Goal: Task Accomplishment & Management: Manage account settings

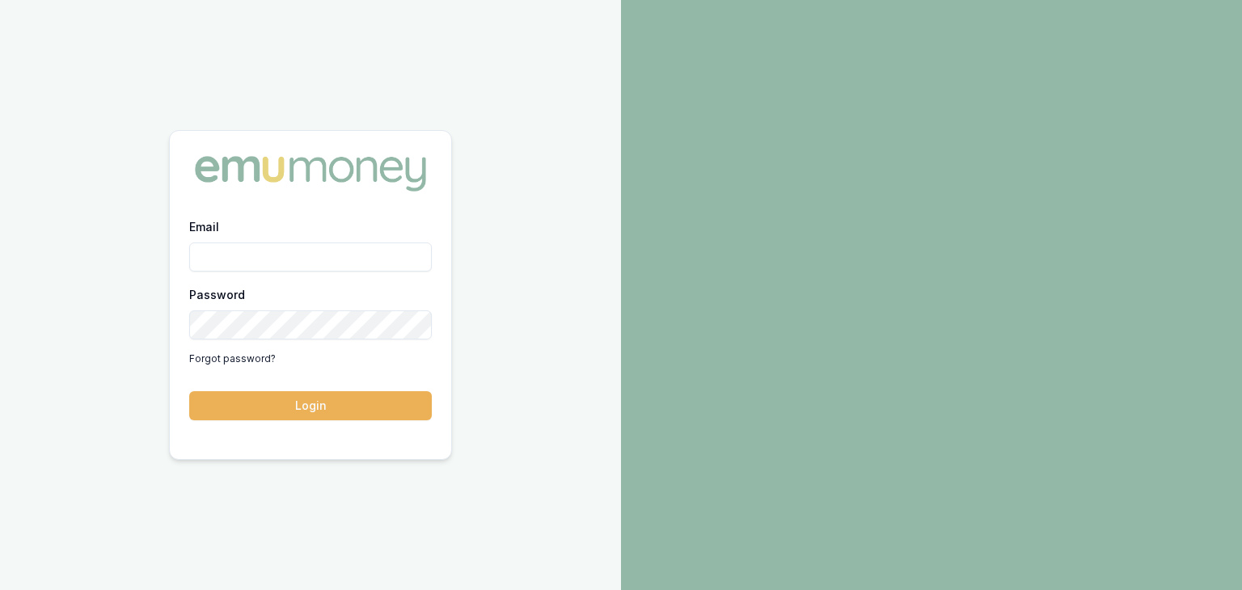
click at [237, 260] on input "Email" at bounding box center [310, 257] width 243 height 29
type input "[EMAIL_ADDRESS][PERSON_NAME][DOMAIN_NAME]"
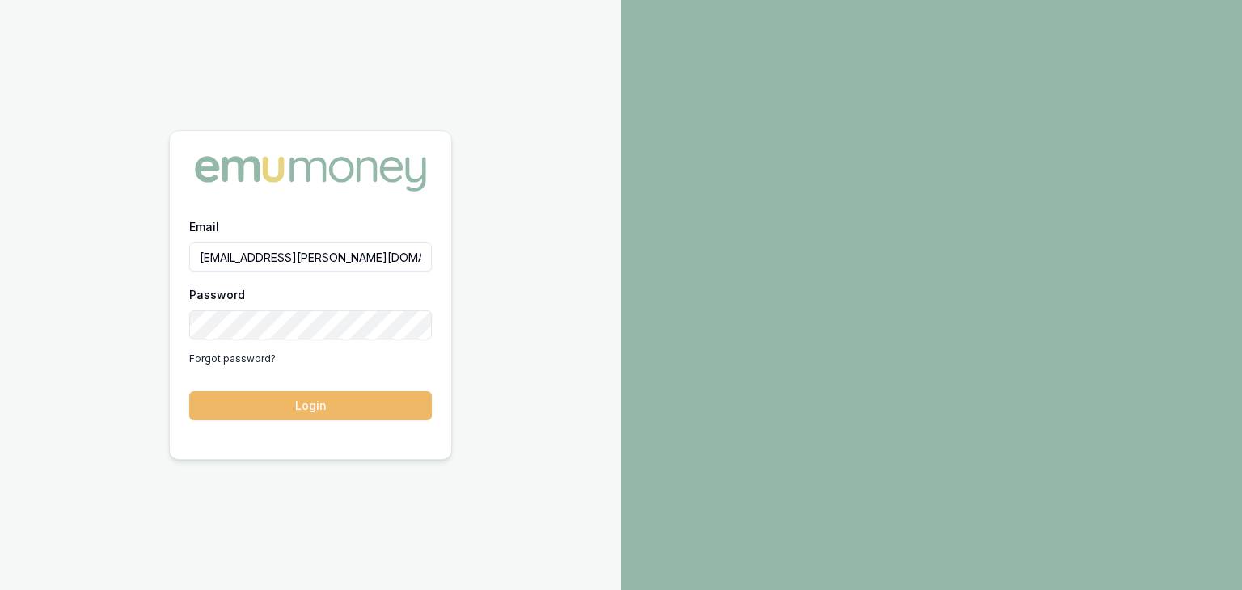
click at [304, 413] on button "Login" at bounding box center [310, 406] width 243 height 29
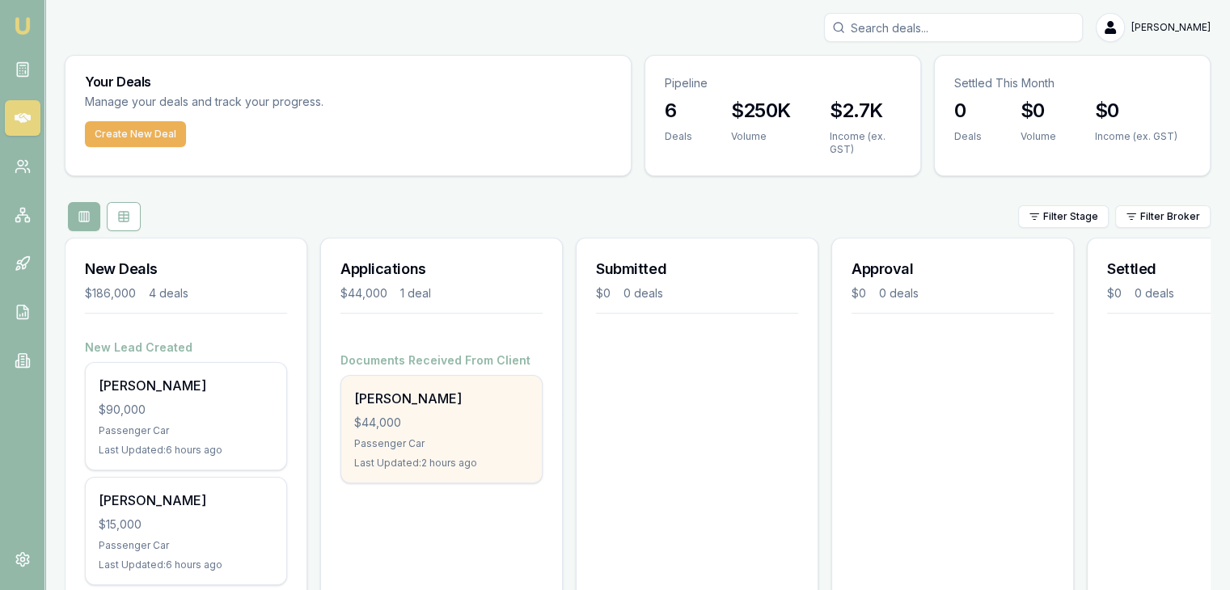
click at [404, 438] on div "Passenger Car" at bounding box center [441, 444] width 175 height 13
click at [418, 434] on div "Donna Ceba $44,000 Passenger Car Last Updated: 2 hours ago" at bounding box center [441, 429] width 201 height 107
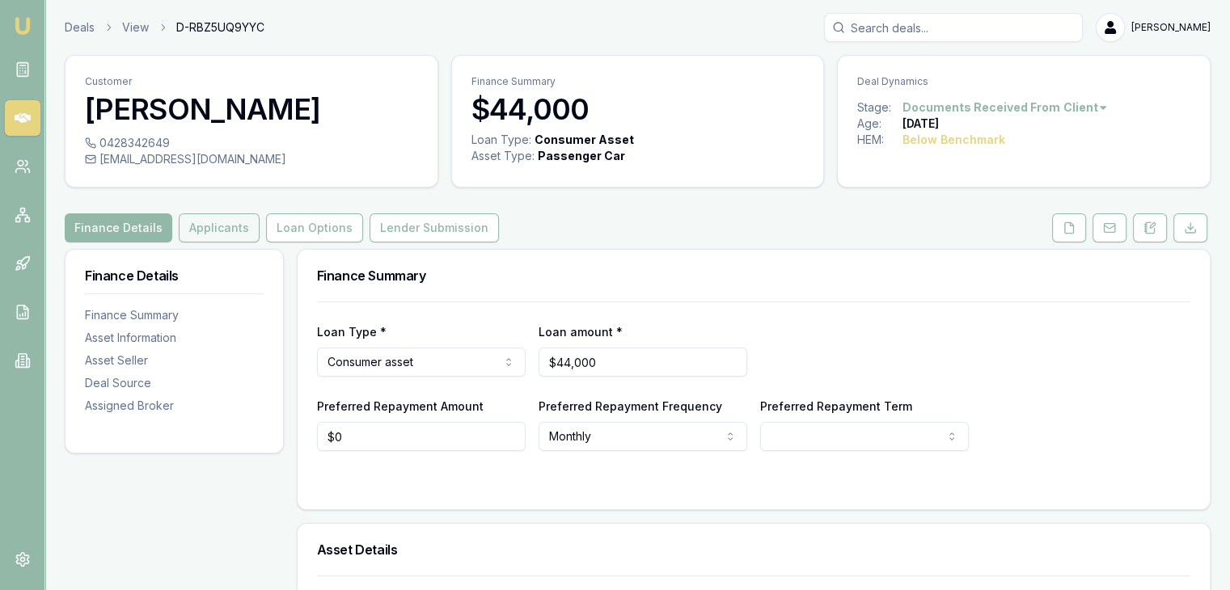
click at [217, 226] on button "Applicants" at bounding box center [219, 228] width 81 height 29
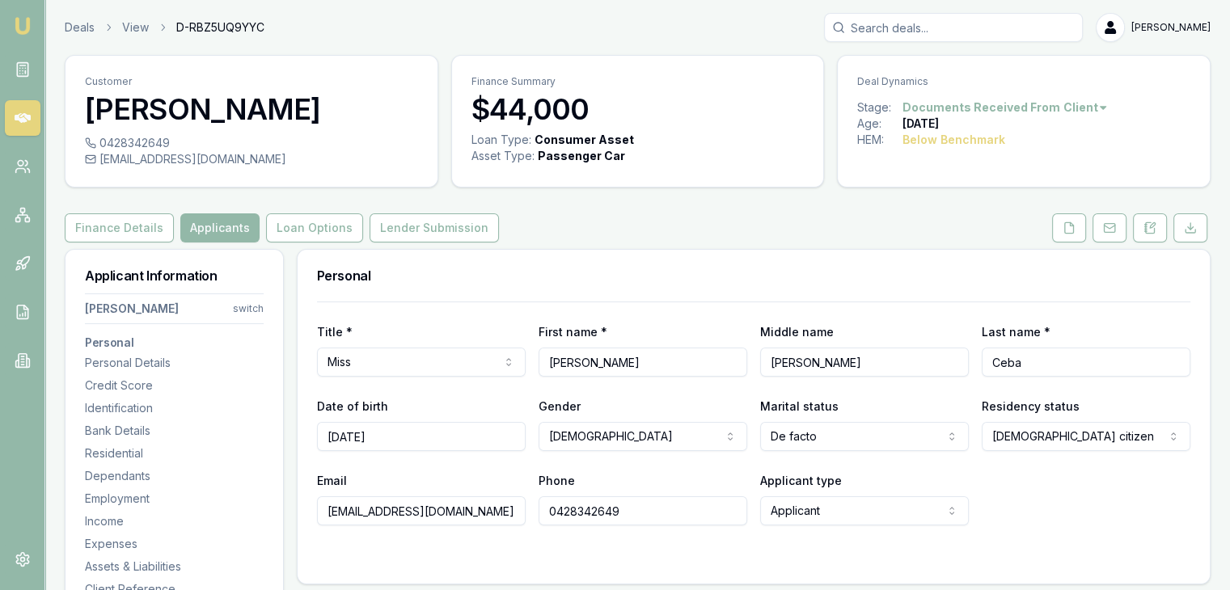
click at [248, 308] on html "Emu Broker Deals View D-RBZ5UQ9YYC Baron Ketterman Toggle Menu Customer Donna C…" at bounding box center [615, 295] width 1230 height 590
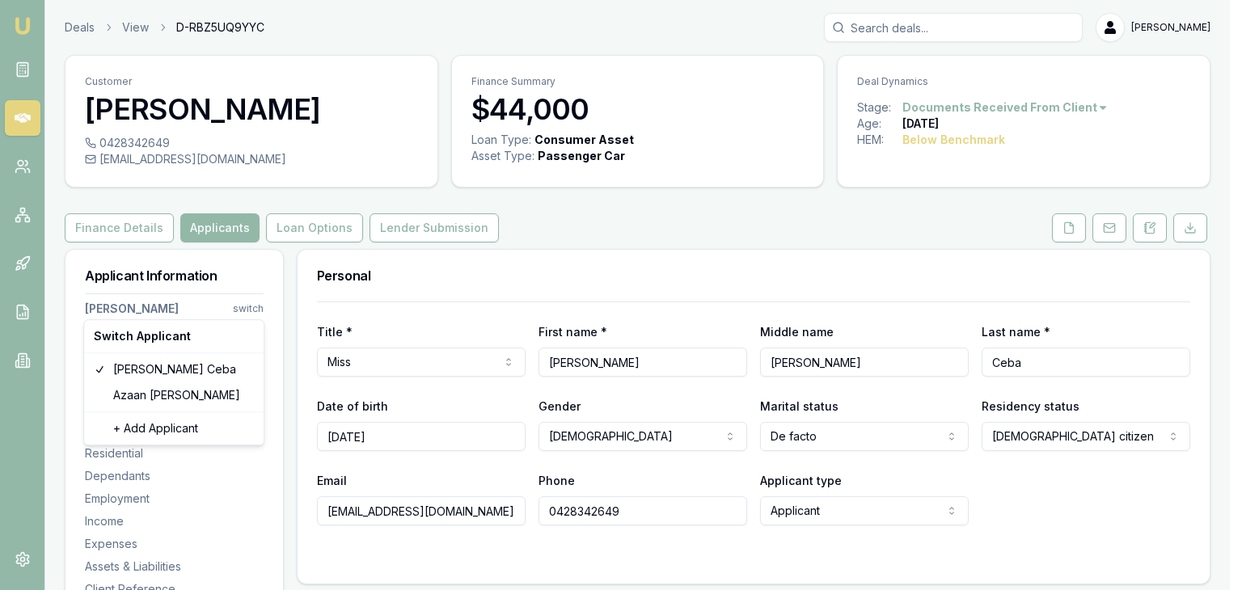
click at [565, 217] on html "Emu Broker Deals View D-RBZ5UQ9YYC Baron Ketterman Toggle Menu Customer Donna C…" at bounding box center [621, 295] width 1242 height 590
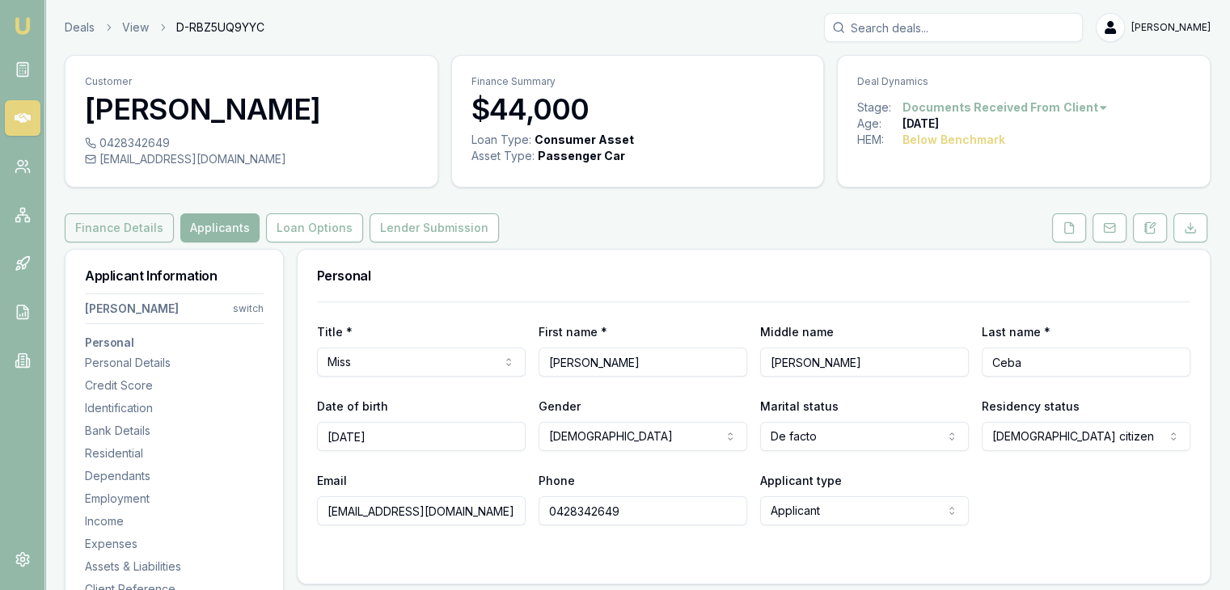
click at [112, 234] on button "Finance Details" at bounding box center [119, 228] width 109 height 29
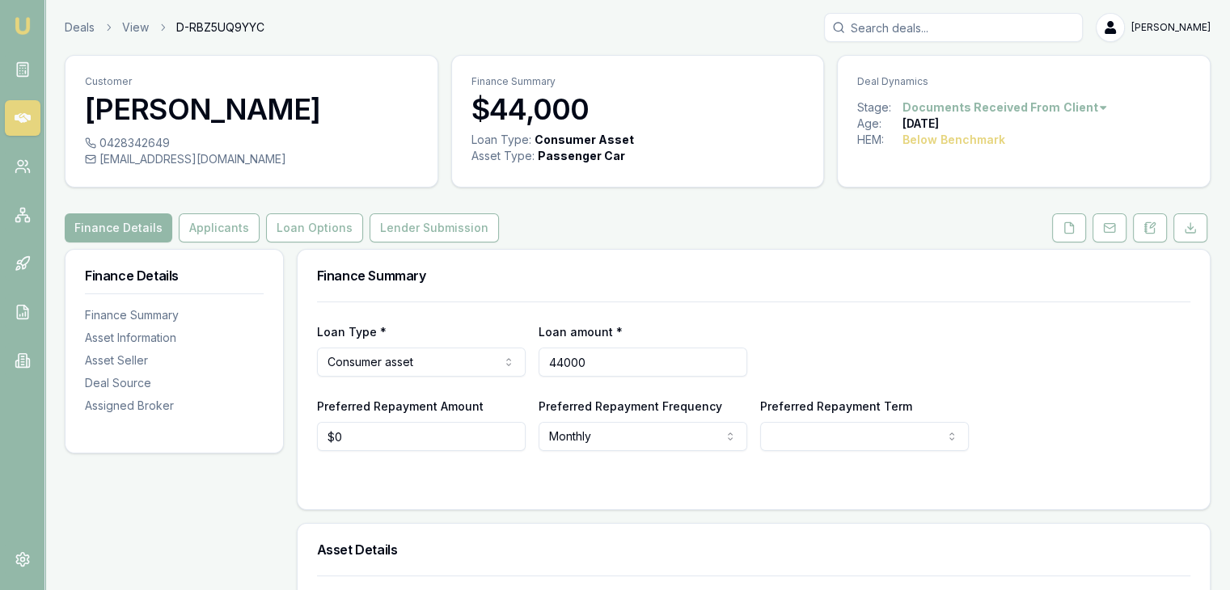
drag, startPoint x: 615, startPoint y: 363, endPoint x: 453, endPoint y: 358, distance: 161.9
click at [453, 358] on div "Loan Type * Consumer asset Consumer loan Consumer asset Commercial loan Commerc…" at bounding box center [754, 349] width 874 height 55
type input "25000"
type input "0"
type input "$25,000"
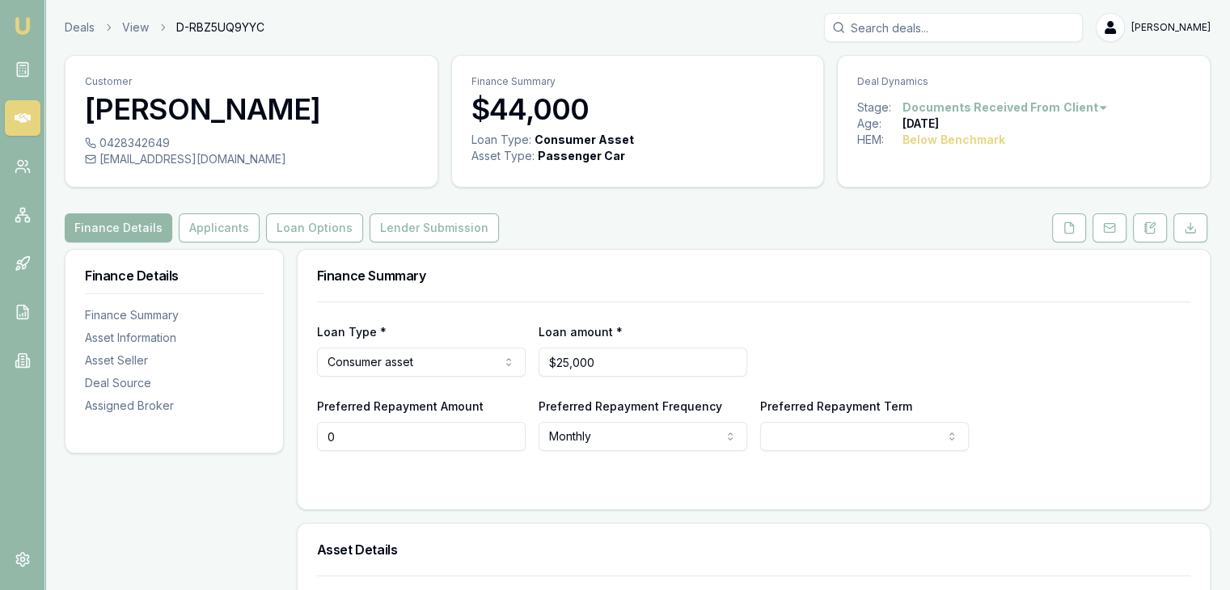
scroll to position [162, 0]
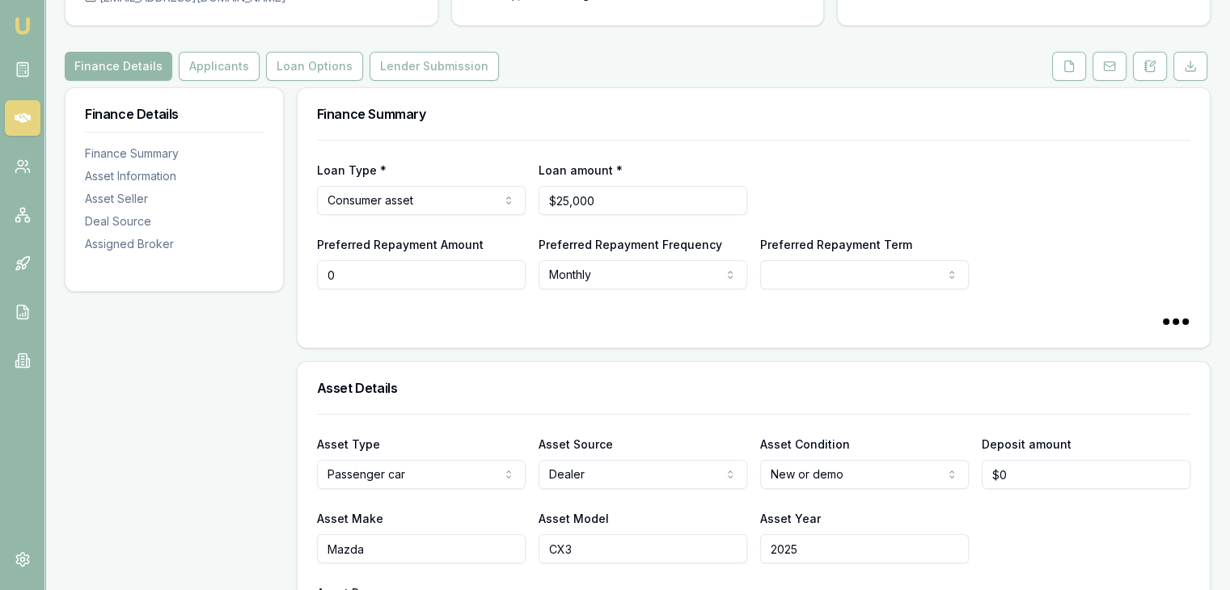
select select "60"
type input "$0"
click at [310, 70] on button "Loan Options" at bounding box center [314, 66] width 97 height 29
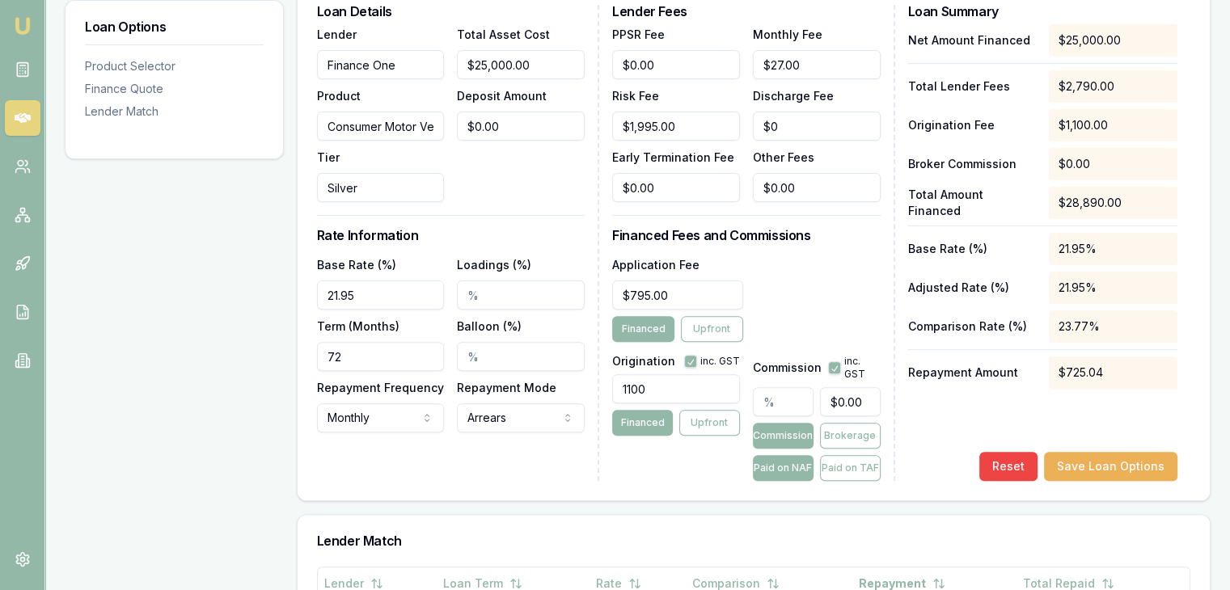
scroll to position [485, 0]
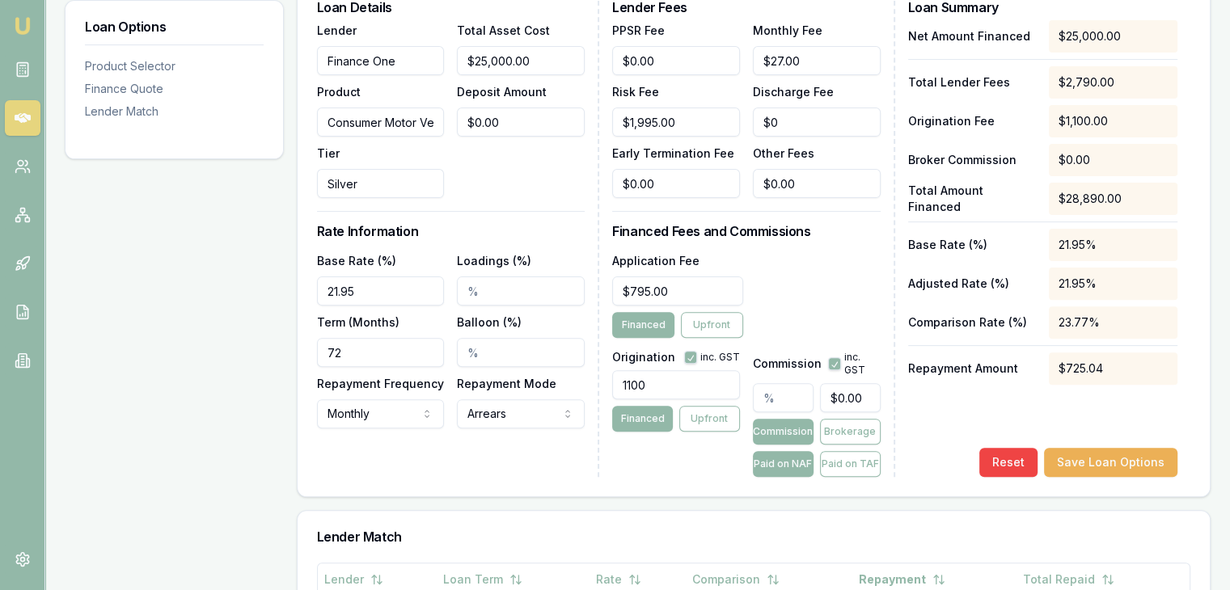
drag, startPoint x: 352, startPoint y: 350, endPoint x: 256, endPoint y: 347, distance: 96.3
click at [256, 347] on div "Loan Options Product Selector Finance Quote Lender Match Product Selector Consu…" at bounding box center [638, 366] width 1146 height 1204
type input "60"
click at [485, 289] on input "Loadings (%)" at bounding box center [521, 291] width 128 height 29
type input "2.00%"
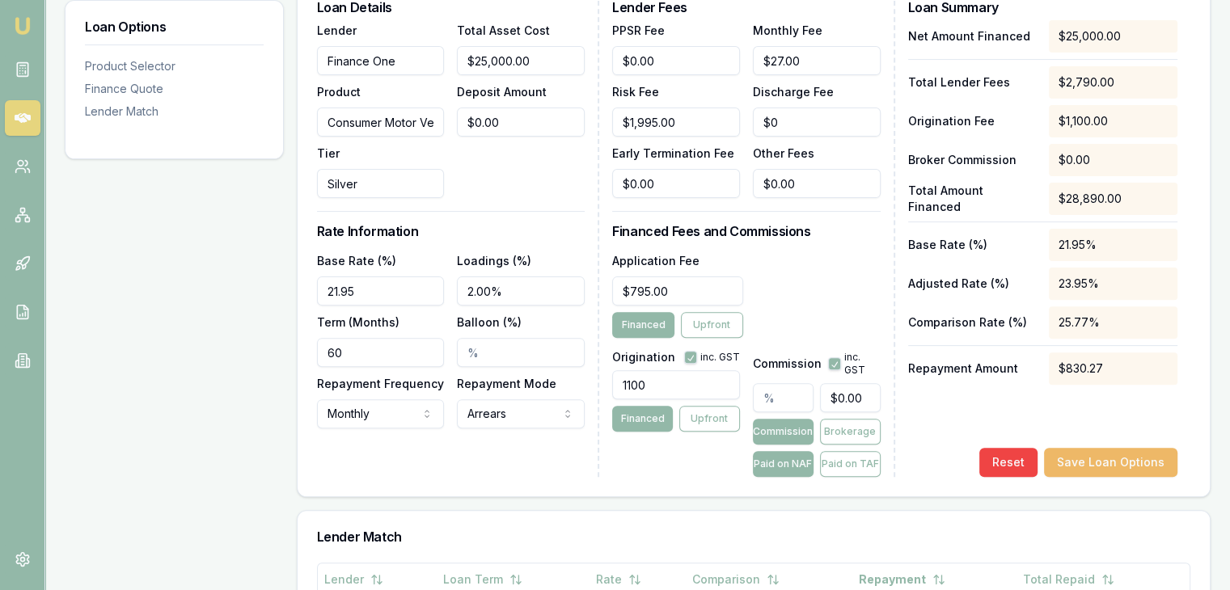
click at [1094, 458] on button "Save Loan Options" at bounding box center [1110, 462] width 133 height 29
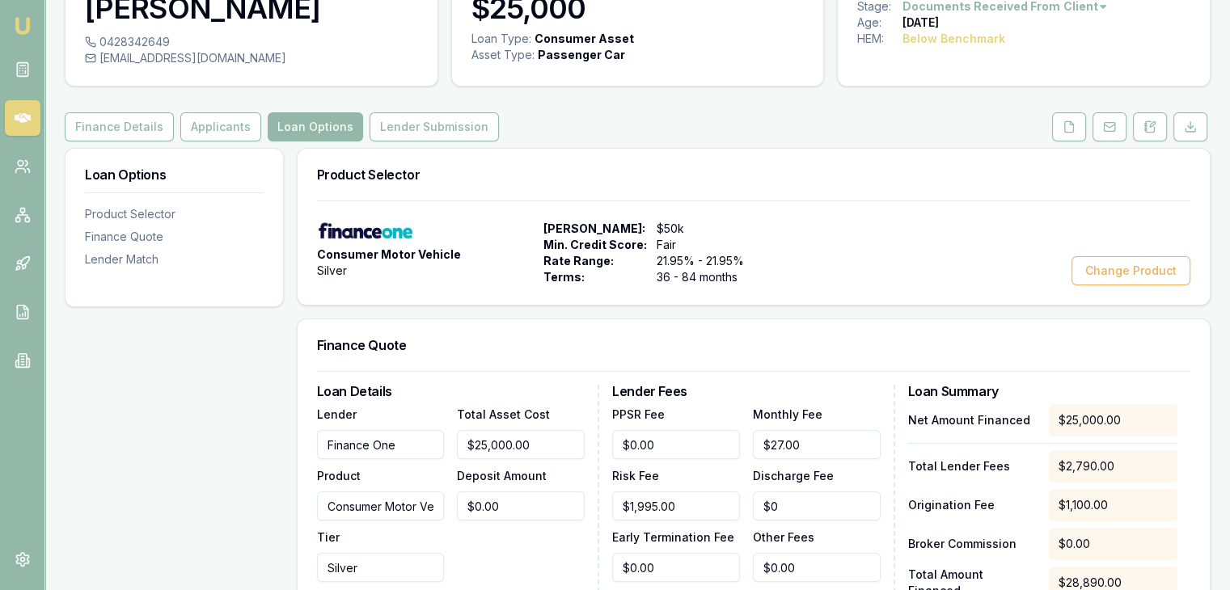
scroll to position [81, 0]
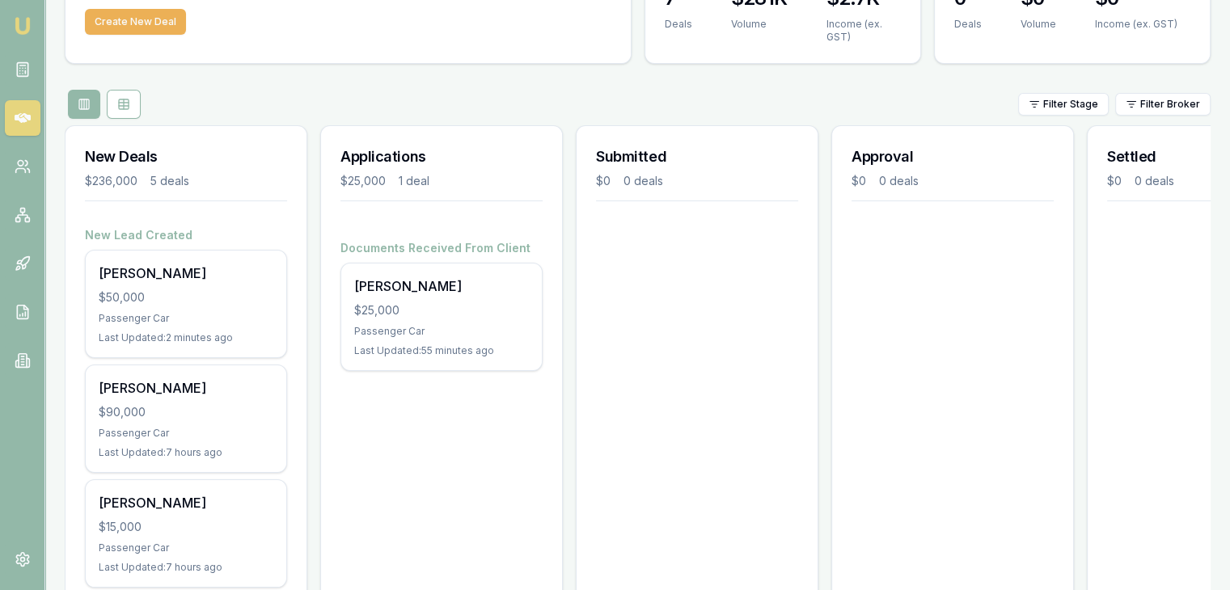
scroll to position [4, 0]
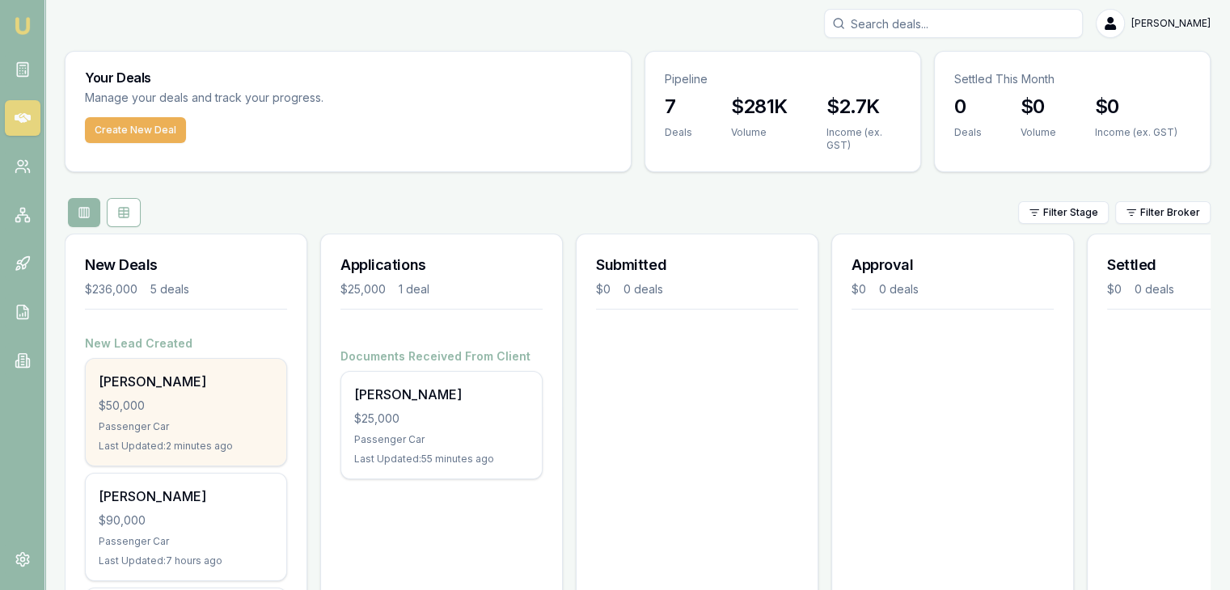
click at [169, 405] on div "$50,000" at bounding box center [186, 406] width 175 height 16
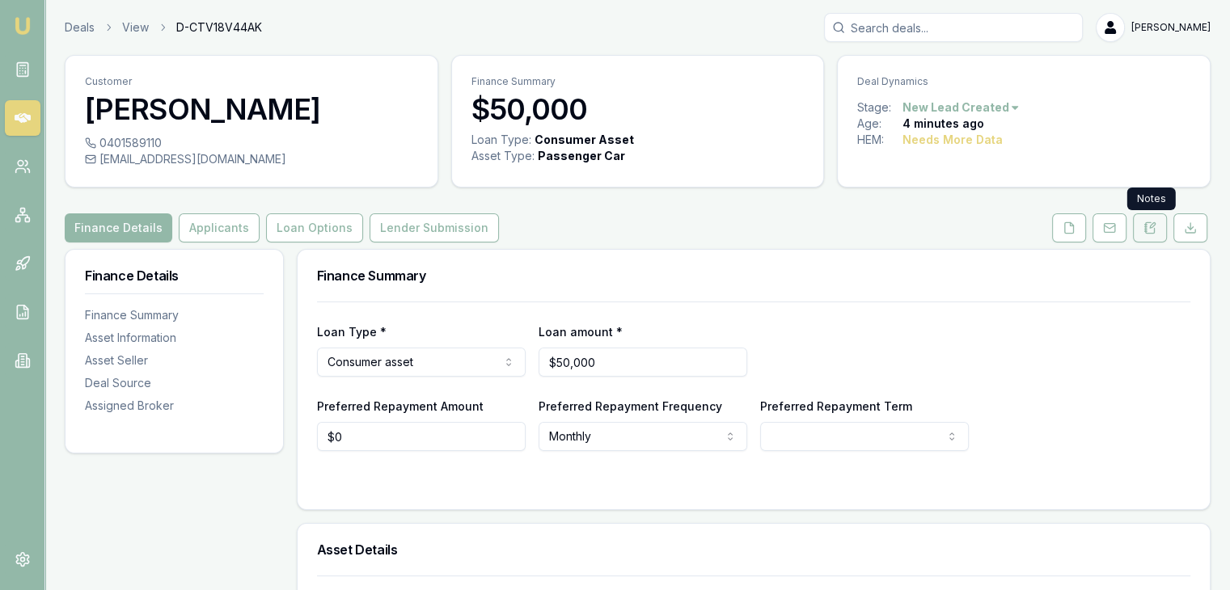
click at [1153, 224] on icon at bounding box center [1150, 228] width 13 height 13
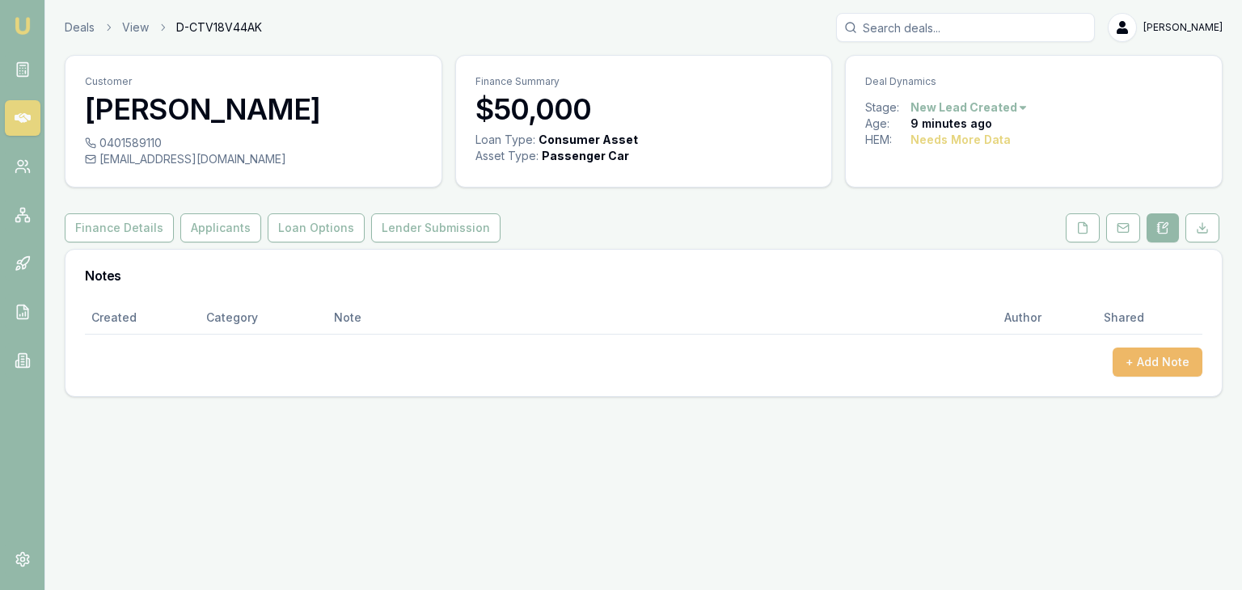
click at [1165, 366] on button "+ Add Note" at bounding box center [1158, 362] width 90 height 29
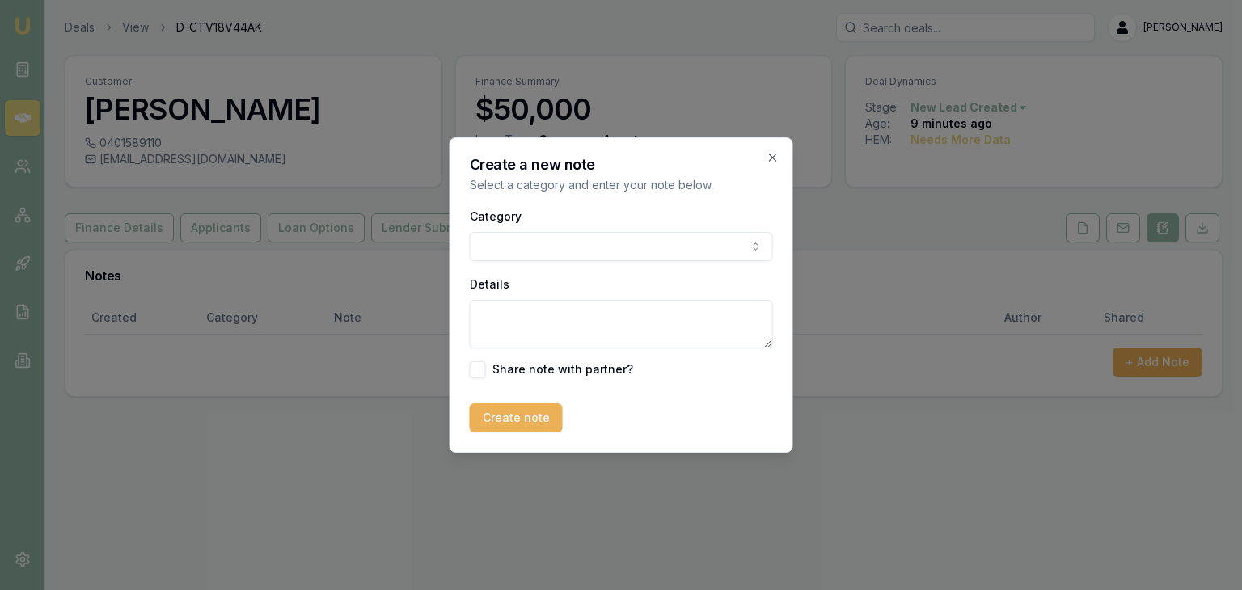
click at [679, 244] on body "Emu Broker Deals View D-CTV18V44AK [PERSON_NAME] Toggle Menu Customer [PERSON_N…" at bounding box center [621, 295] width 1242 height 590
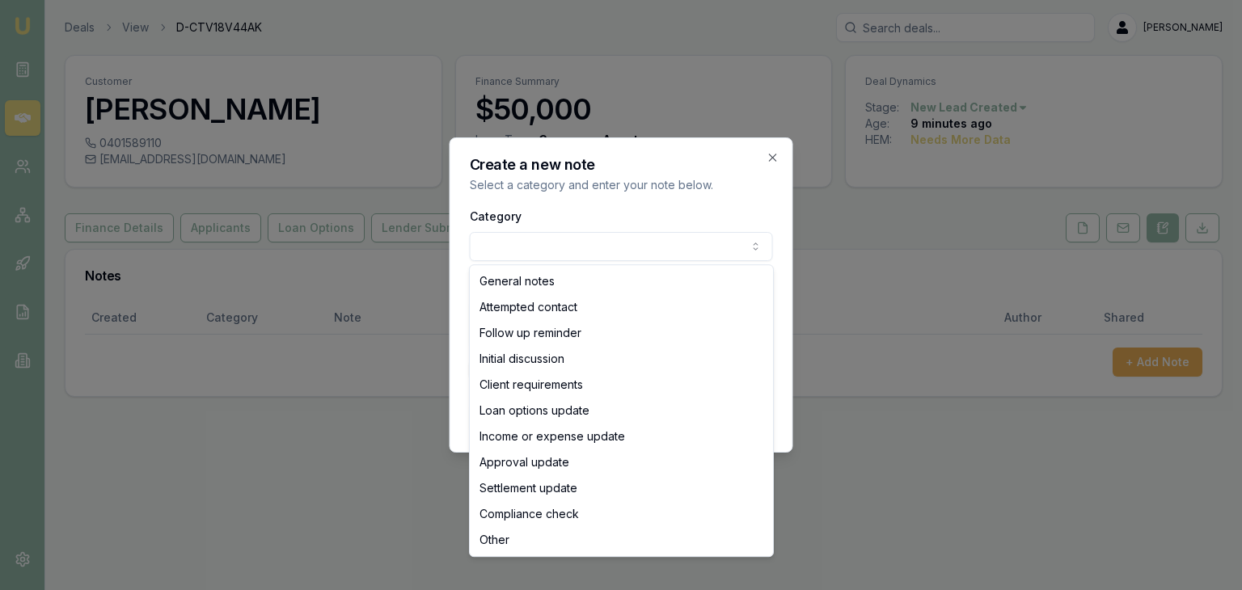
select select "ATTEMPTED_CONTACT"
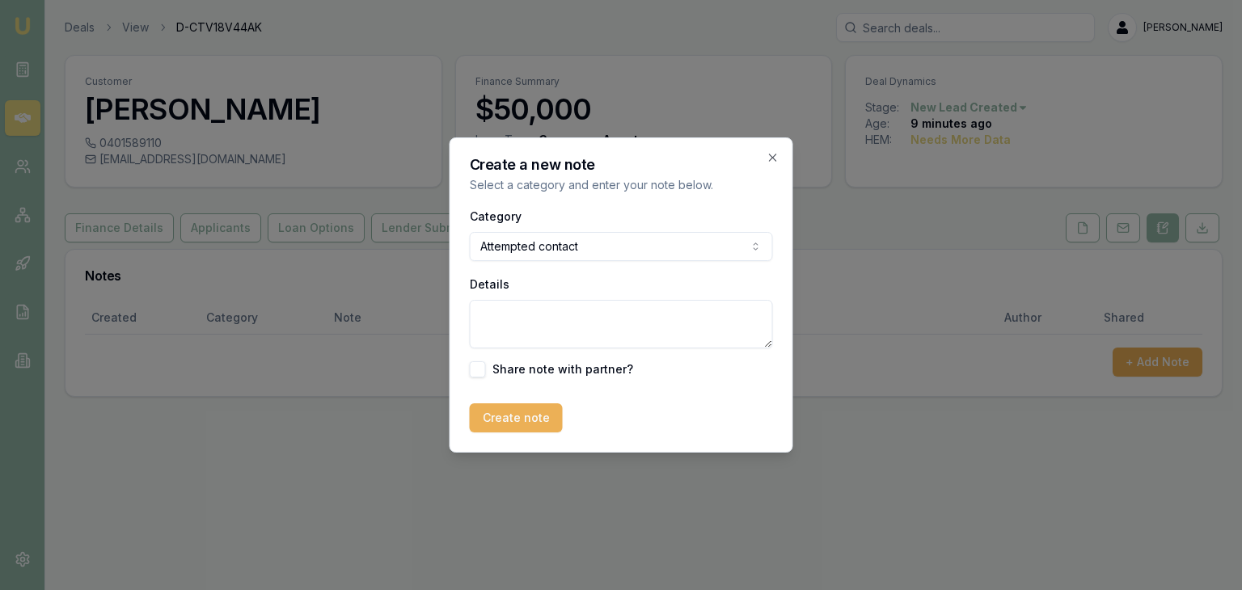
click at [537, 316] on textarea "Details" at bounding box center [621, 324] width 303 height 49
type textarea "Went to MB"
click at [507, 412] on button "Create note" at bounding box center [516, 418] width 93 height 29
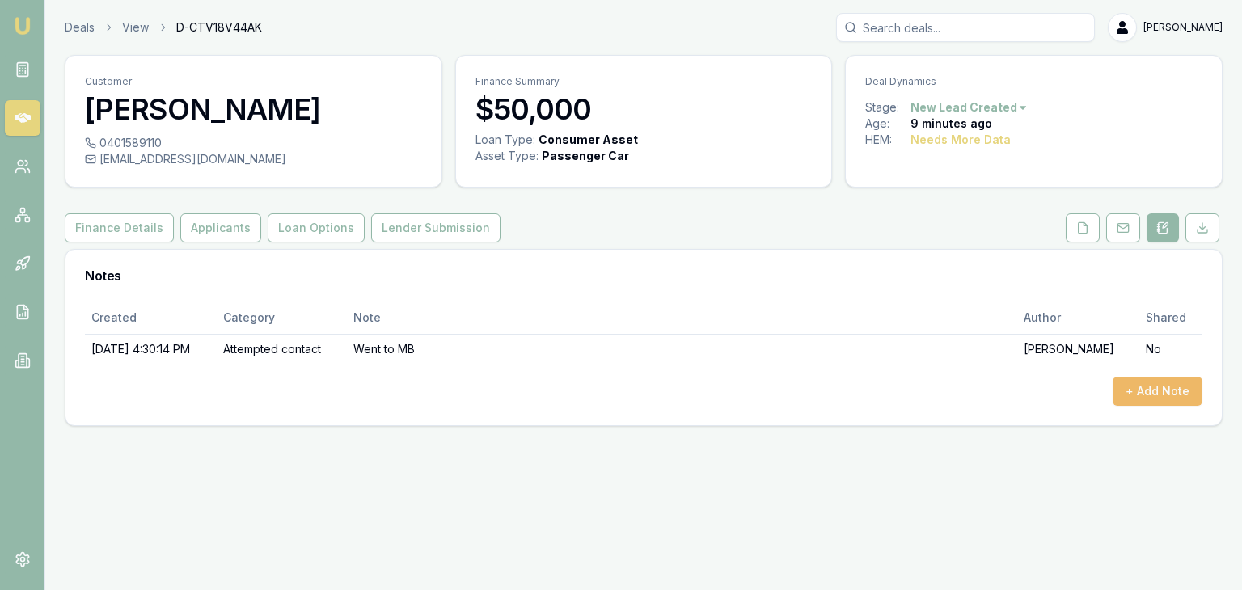
click at [1178, 387] on button "+ Add Note" at bounding box center [1158, 391] width 90 height 29
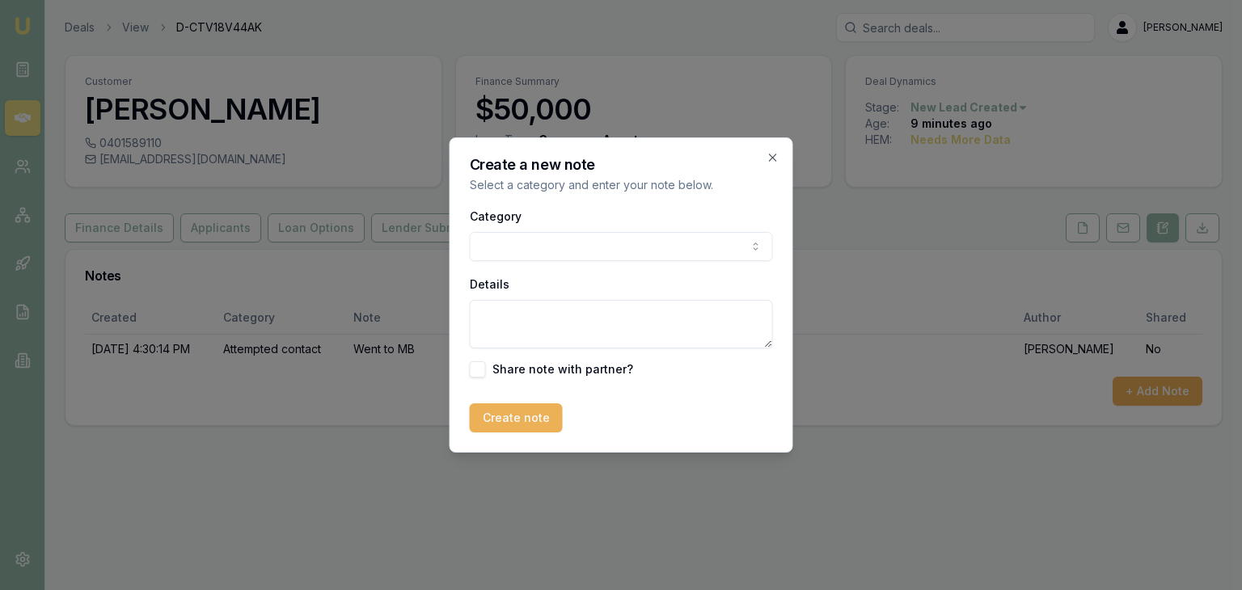
click at [581, 247] on body "Emu Broker Deals View D-CTV18V44AK [PERSON_NAME] Toggle Menu Customer [PERSON_N…" at bounding box center [621, 295] width 1242 height 590
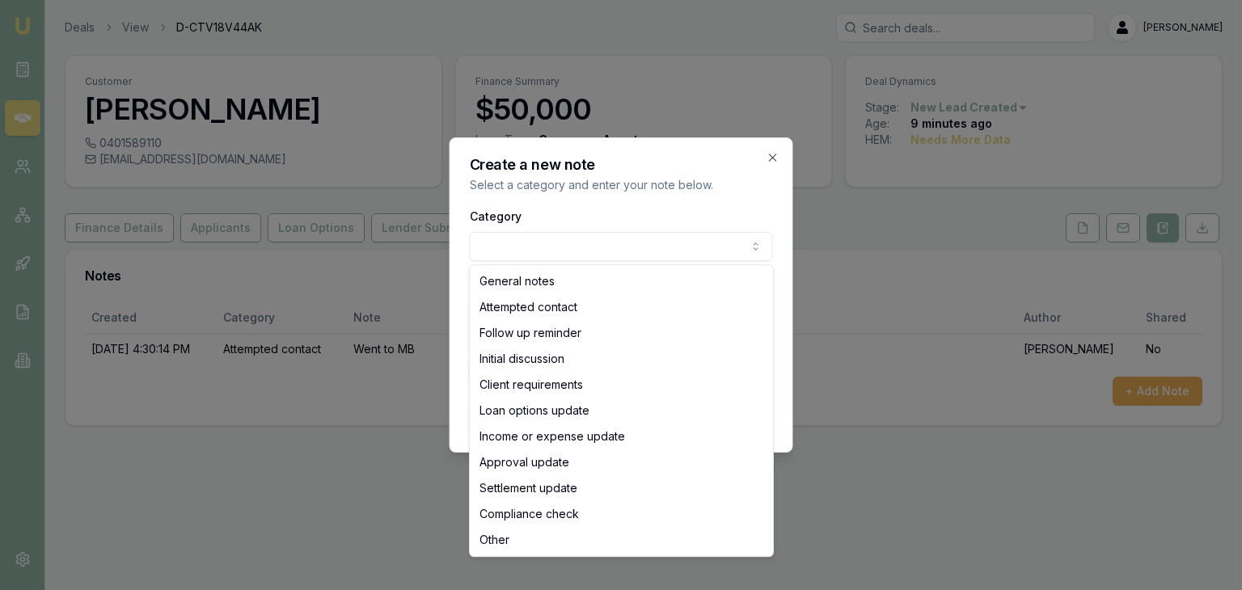
select select "ATTEMPTED_CONTACT"
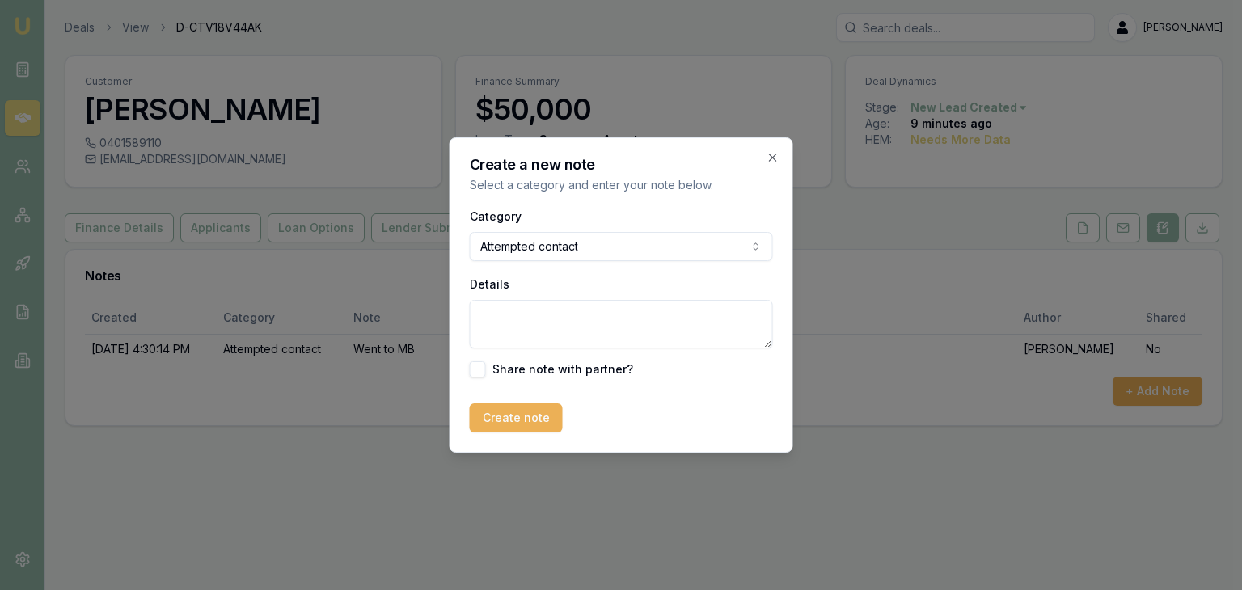
click at [557, 311] on textarea "Details" at bounding box center [621, 324] width 303 height 49
type textarea "Sent SMS intro"
click at [517, 421] on button "Create note" at bounding box center [516, 418] width 93 height 29
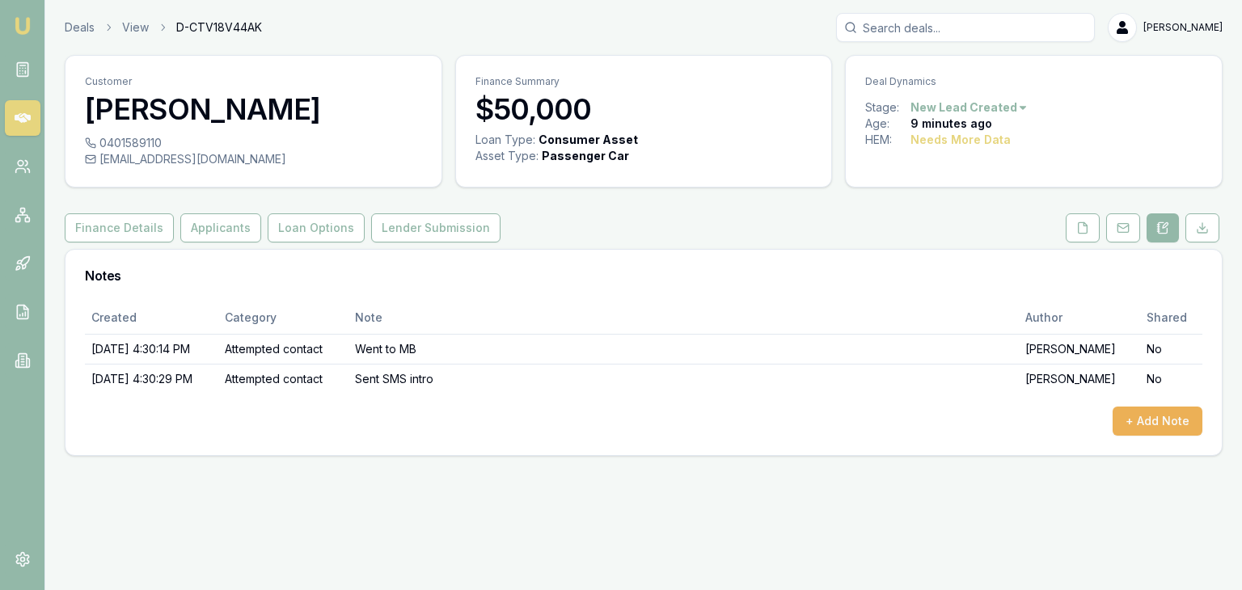
click at [19, 114] on icon at bounding box center [23, 118] width 16 height 10
